Goal: Task Accomplishment & Management: Use online tool/utility

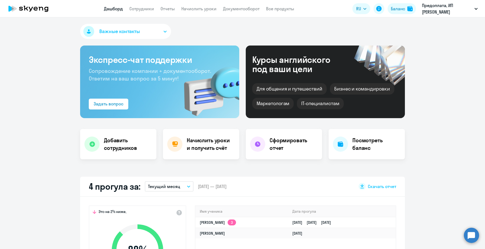
select select "30"
click at [143, 9] on link "Сотрудники" at bounding box center [141, 8] width 25 height 5
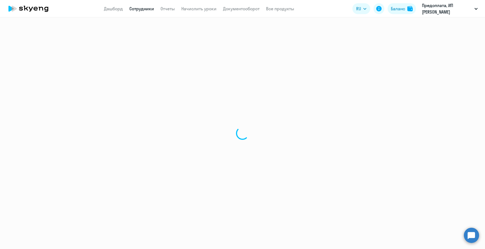
select select "30"
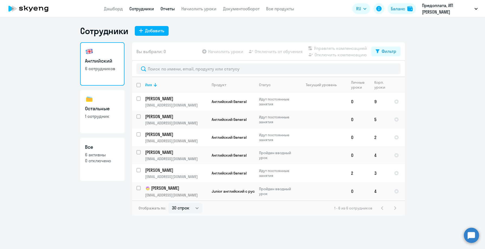
click at [170, 10] on link "Отчеты" at bounding box center [168, 8] width 14 height 5
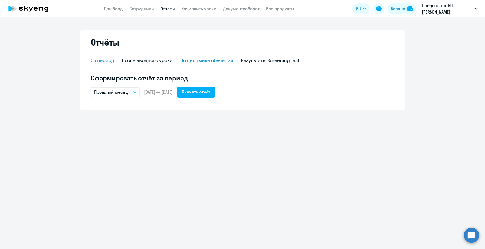
click at [214, 60] on div "По динамике обучения" at bounding box center [206, 60] width 53 height 7
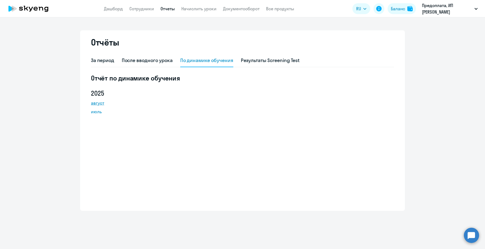
click at [100, 102] on link "август" at bounding box center [115, 103] width 49 height 6
click at [184, 107] on div "[DATE] июль" at bounding box center [242, 106] width 303 height 35
click at [113, 12] on app-menu-item-link "Дашборд" at bounding box center [113, 8] width 19 height 7
click at [113, 9] on link "Дашборд" at bounding box center [113, 8] width 19 height 5
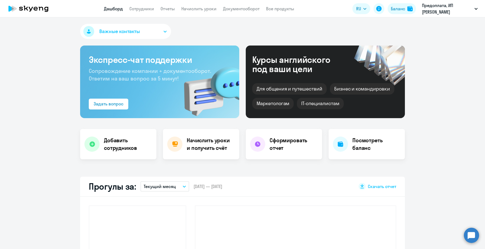
select select "30"
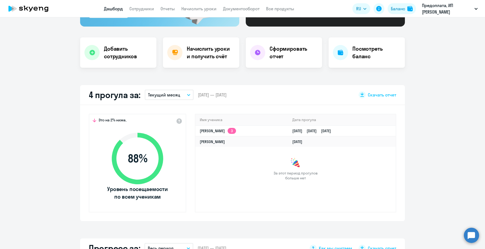
scroll to position [92, 0]
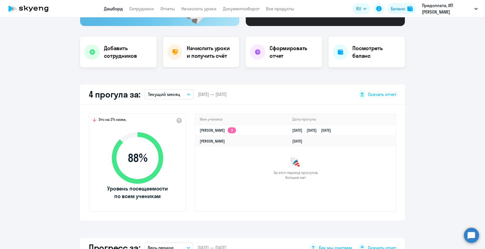
click at [213, 51] on h4 "Начислить уроки и получить счёт" at bounding box center [210, 51] width 47 height 15
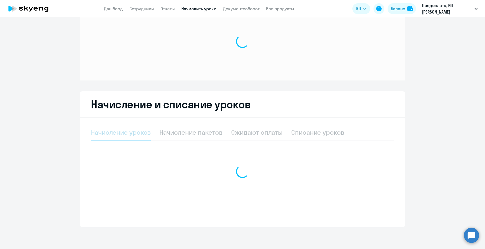
scroll to position [23, 0]
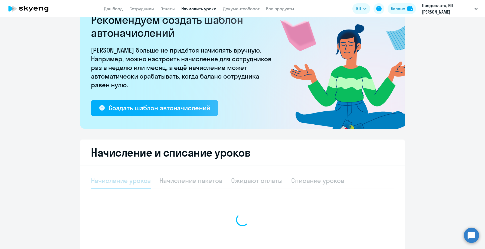
select select "10"
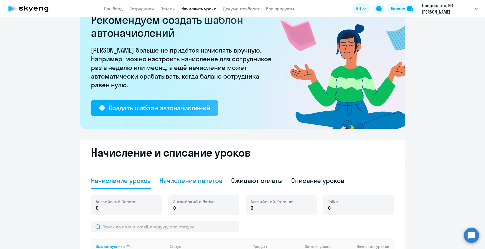
click at [197, 179] on div "Начисление пакетов" at bounding box center [191, 180] width 63 height 9
select select "10"
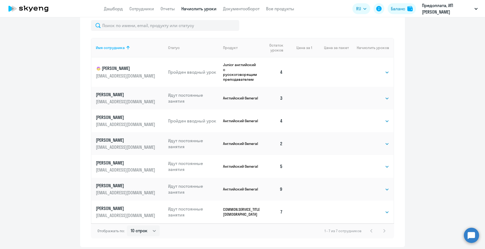
scroll to position [243, 0]
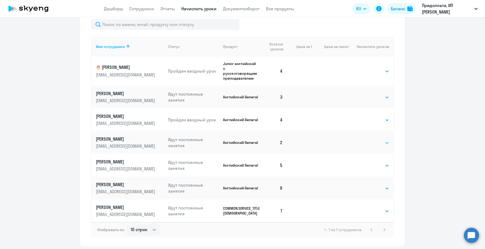
select select "4"
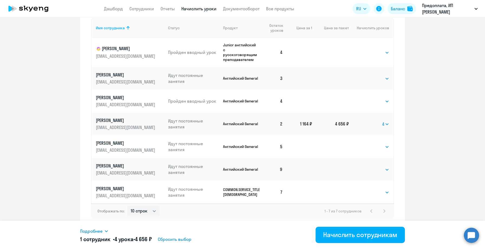
scroll to position [261, 0]
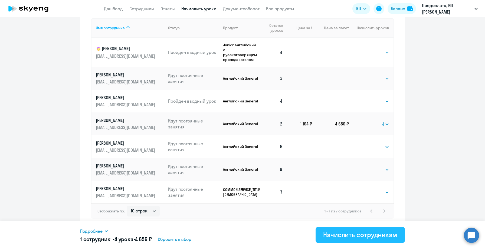
click at [385, 237] on div "Начислить сотрудникам" at bounding box center [360, 234] width 74 height 9
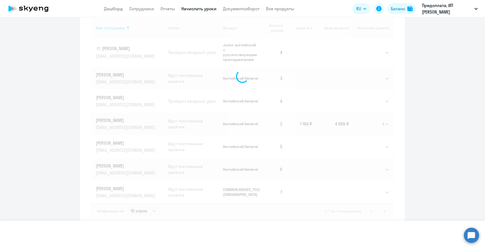
select select
